Goal: Find specific page/section: Find specific page/section

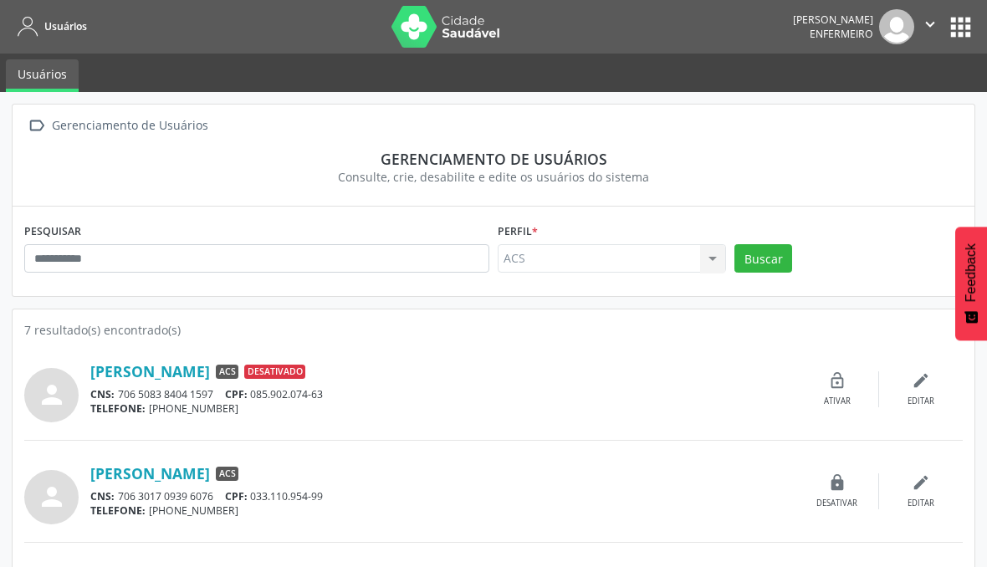
click at [952, 22] on button "apps" at bounding box center [960, 27] width 29 height 29
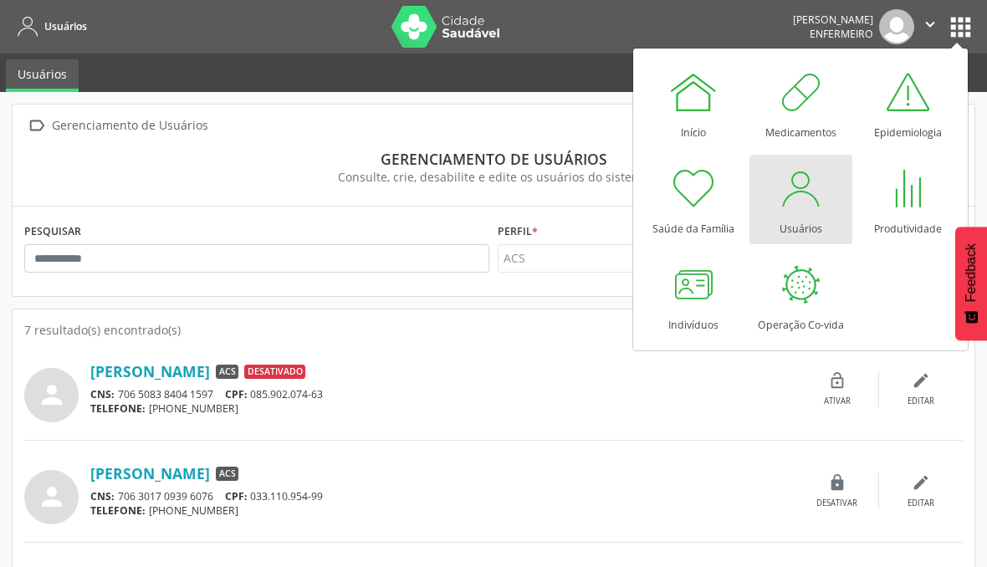
click at [693, 300] on div at bounding box center [693, 284] width 50 height 50
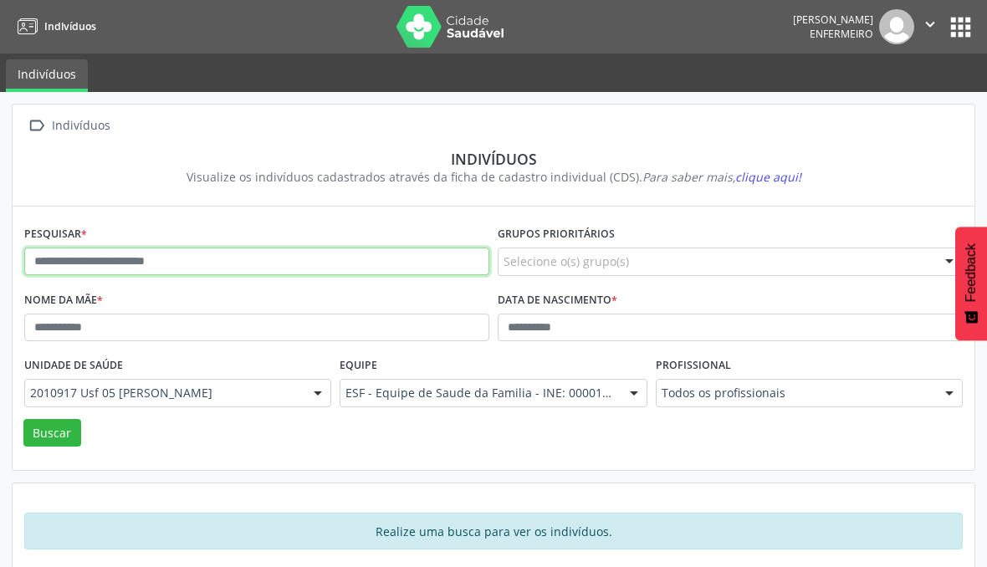
click at [128, 257] on input "text" at bounding box center [256, 262] width 465 height 28
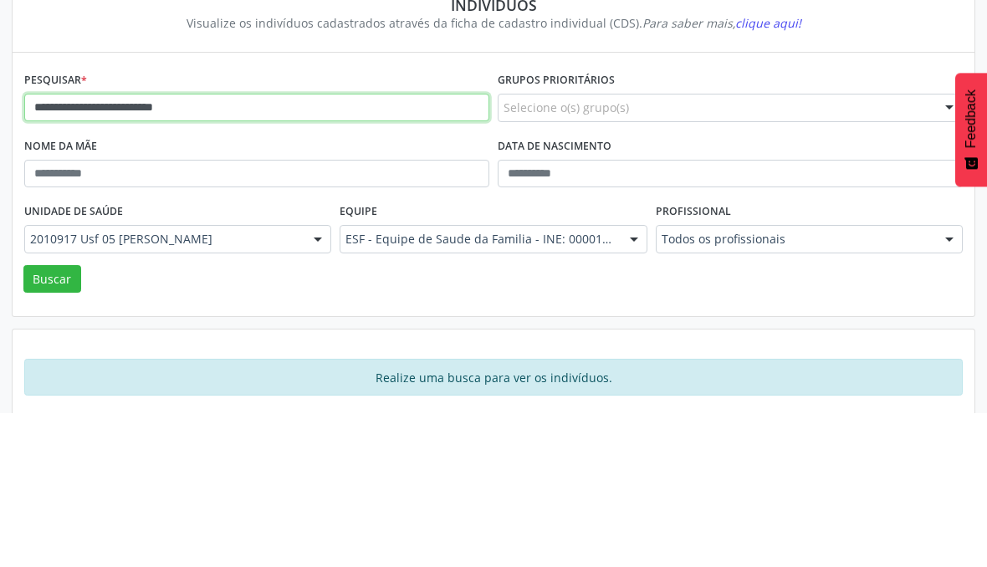
type input "**********"
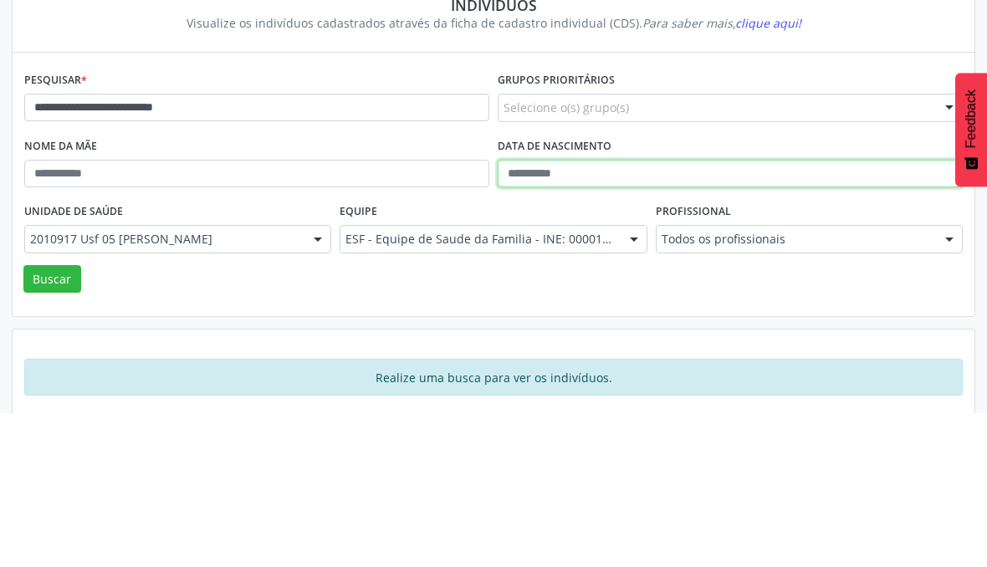
click at [521, 314] on input "text" at bounding box center [730, 328] width 465 height 28
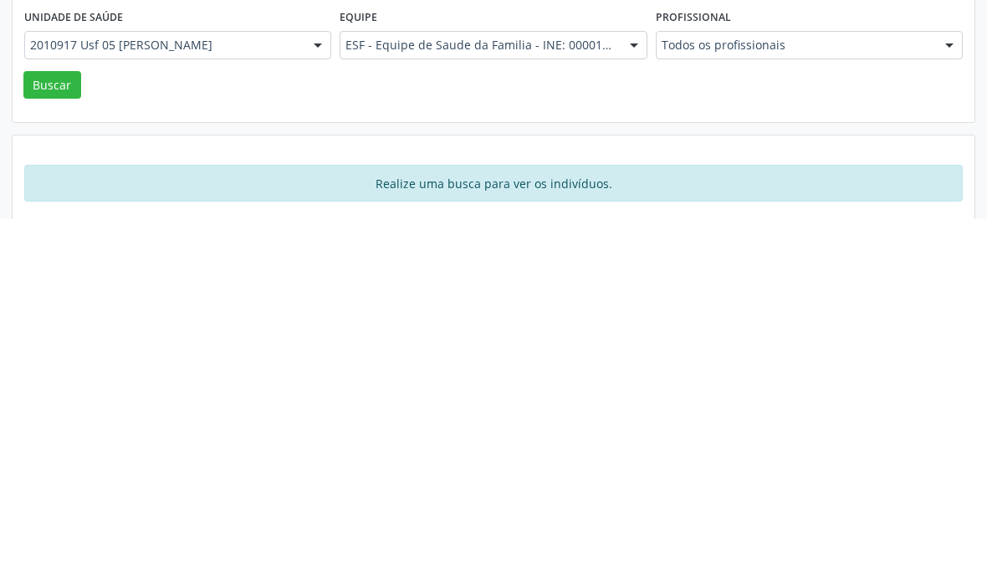
scroll to position [18, 0]
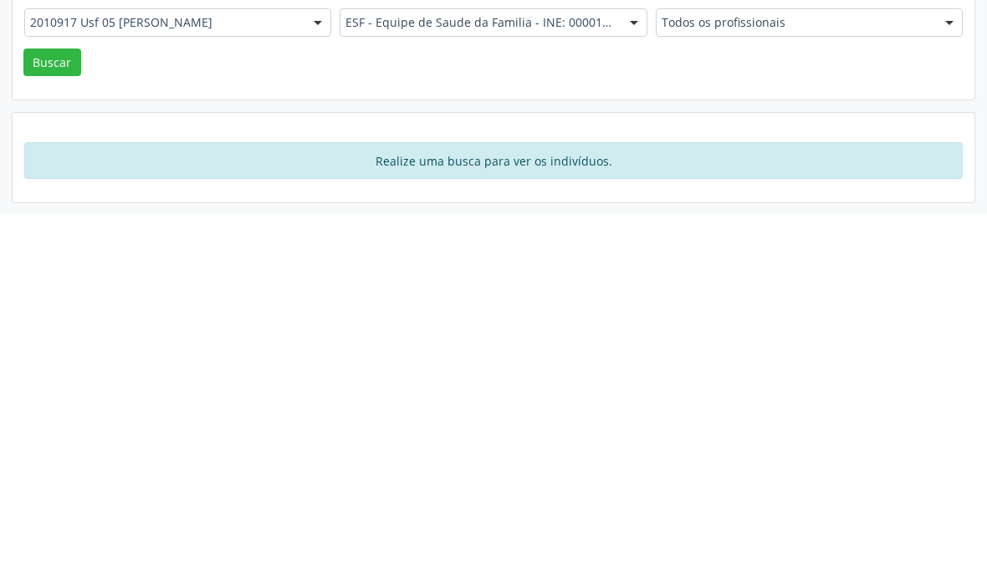
type input "**********"
click at [48, 335] on div "Unidade de saúde 2010917 Usf 05 [PERSON_NAME] 2010917 Usf 05 [PERSON_NAME] Nenh…" at bounding box center [177, 367] width 315 height 65
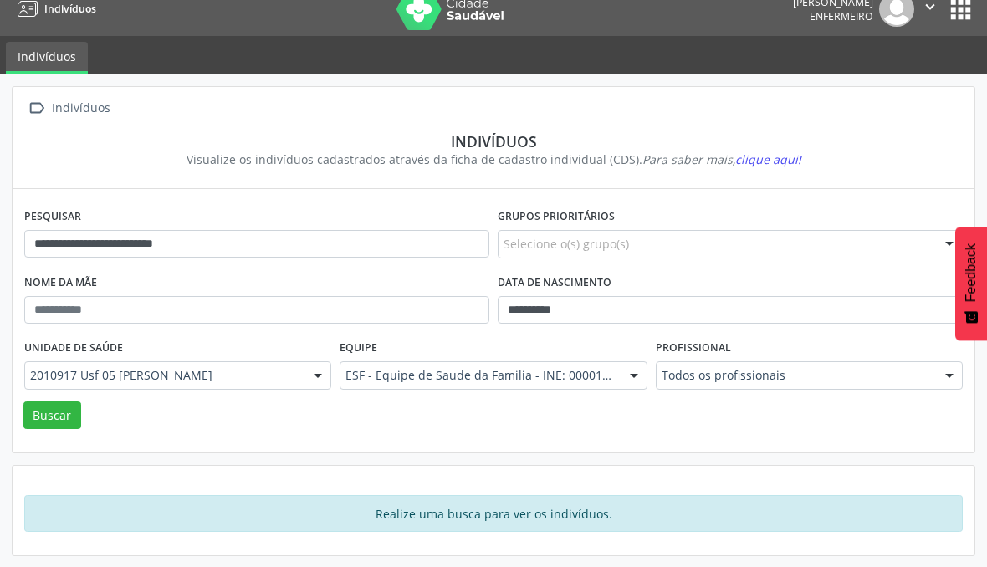
click at [64, 415] on button "Buscar" at bounding box center [52, 415] width 58 height 28
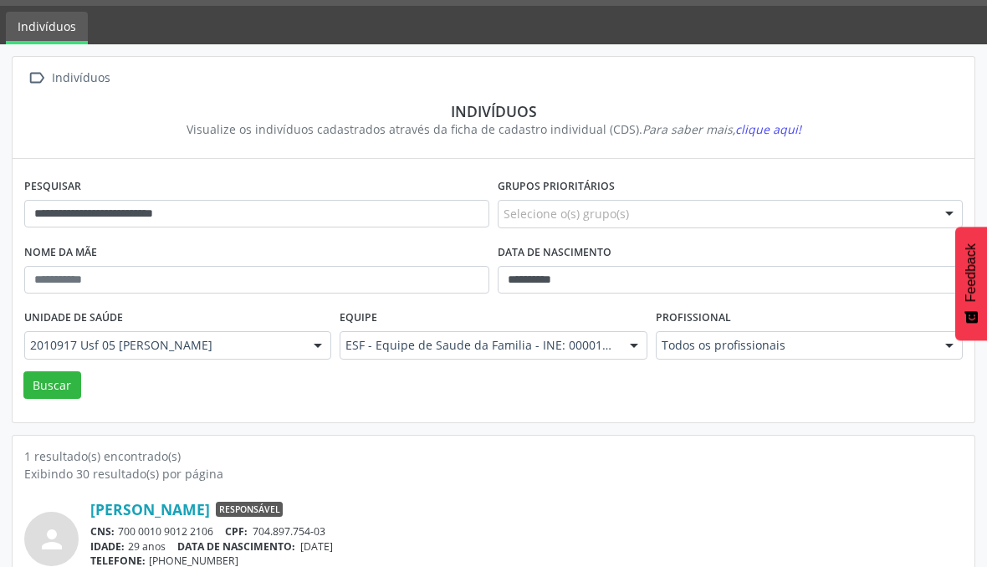
scroll to position [47, 0]
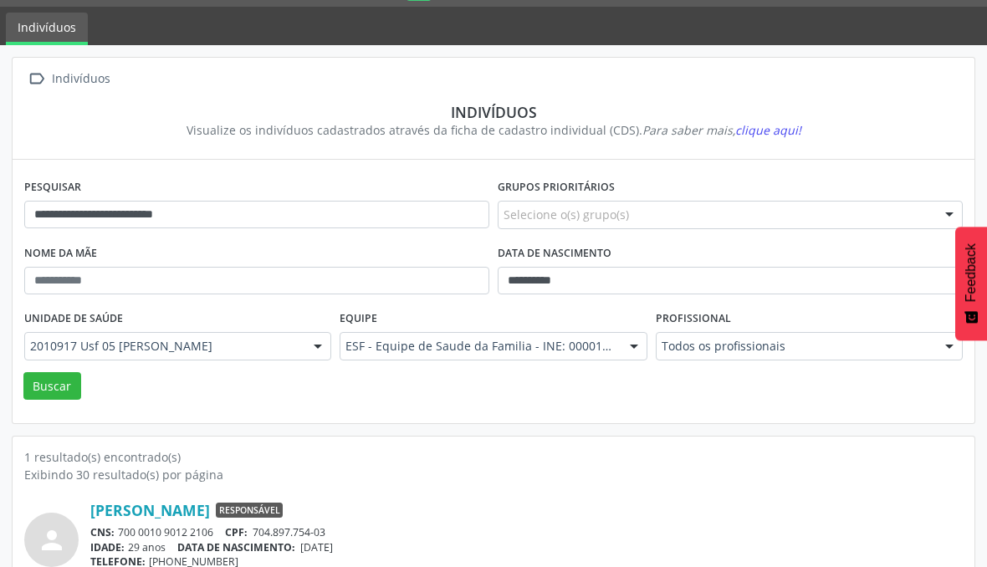
click at [205, 507] on link "Maria Cicera Santos da Silva" at bounding box center [150, 510] width 120 height 18
